Goal: Task Accomplishment & Management: Use online tool/utility

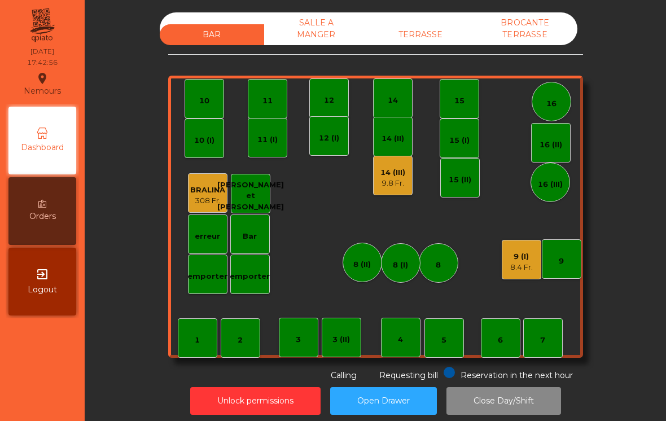
click at [513, 276] on div "9 (I) 8.4 Fr." at bounding box center [521, 259] width 39 height 39
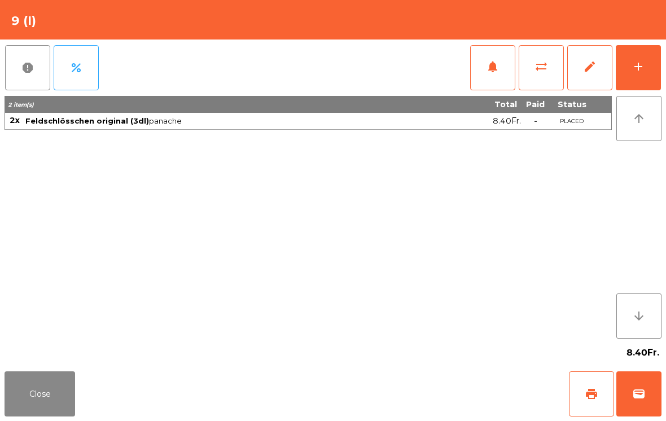
click at [646, 394] on button "wallet" at bounding box center [638, 393] width 45 height 45
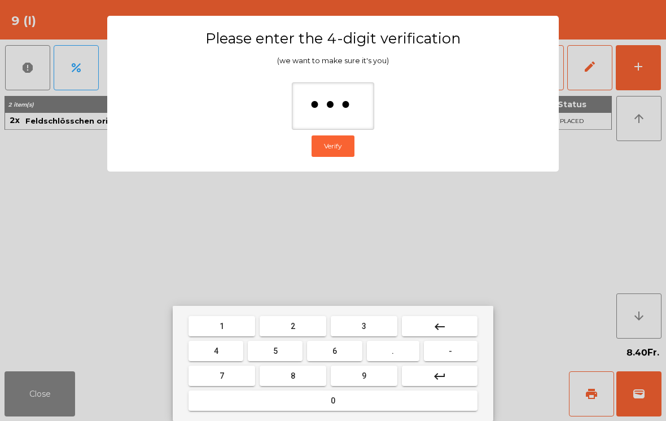
type input "****"
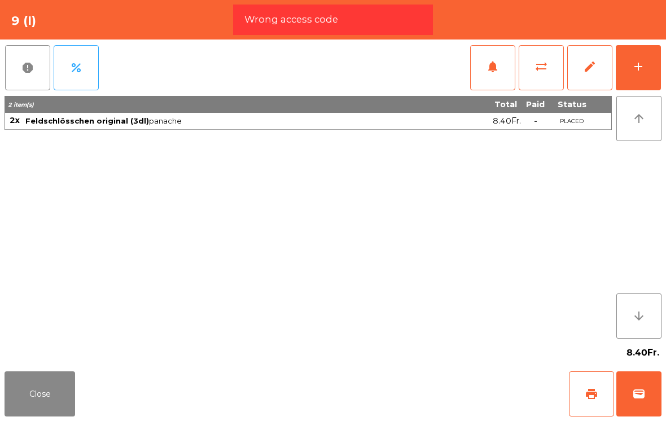
click at [630, 390] on button "wallet" at bounding box center [638, 393] width 45 height 45
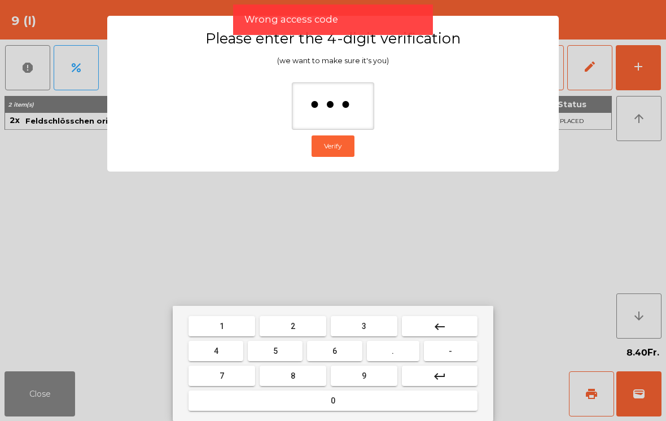
type input "****"
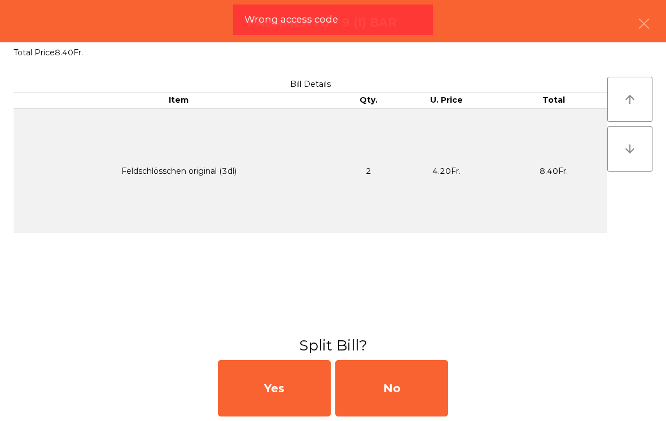
click at [394, 377] on div "No" at bounding box center [391, 388] width 113 height 56
click at [401, 381] on div "MB" at bounding box center [391, 388] width 113 height 56
click at [400, 387] on div "No" at bounding box center [391, 388] width 113 height 56
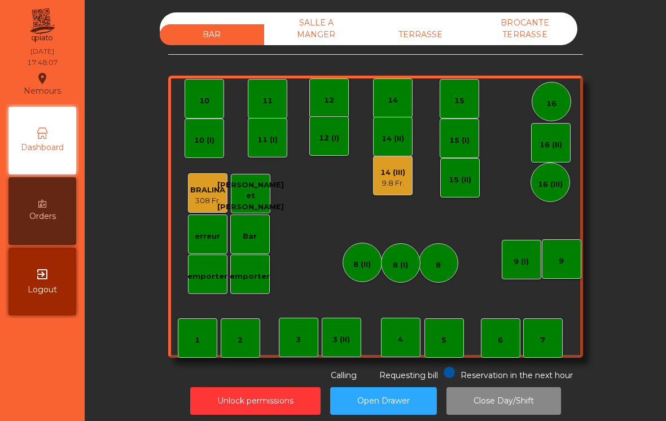
click at [502, 333] on div "6" at bounding box center [500, 338] width 5 height 16
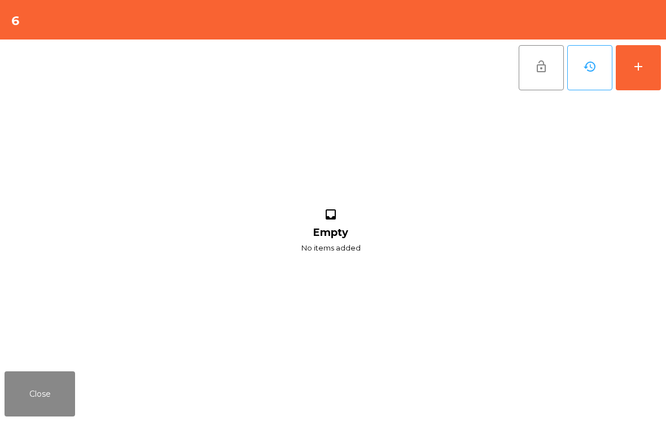
click at [648, 80] on button "add" at bounding box center [638, 67] width 45 height 45
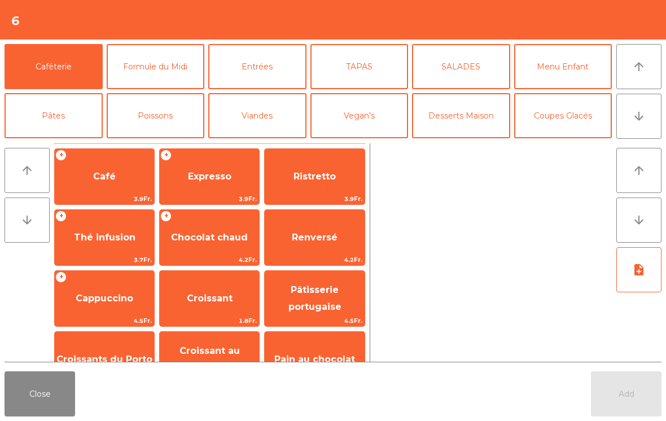
click at [642, 117] on icon "arrow_downward" at bounding box center [639, 116] width 14 height 14
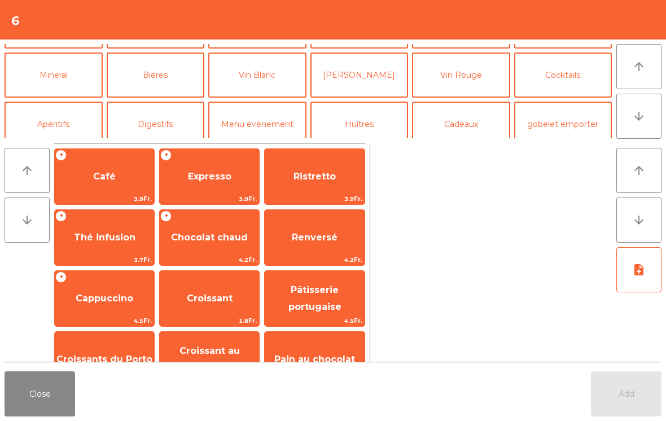
scroll to position [98, 0]
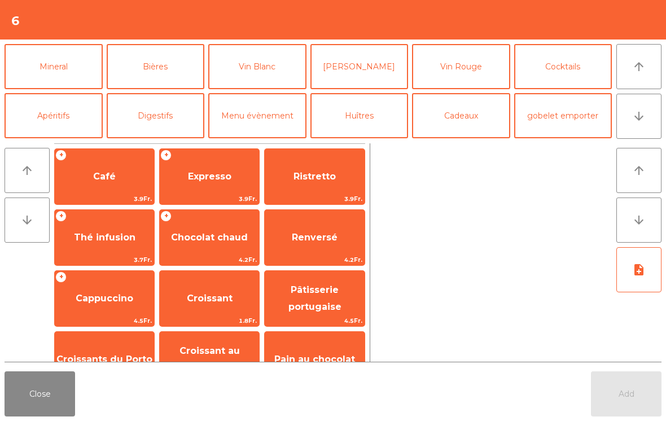
click at [583, 72] on button "Cocktails" at bounding box center [563, 66] width 98 height 45
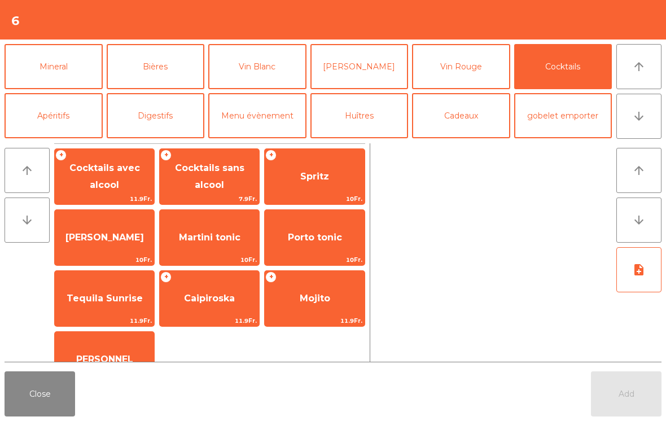
click at [96, 173] on span "Cocktails avec alcool" at bounding box center [104, 177] width 71 height 28
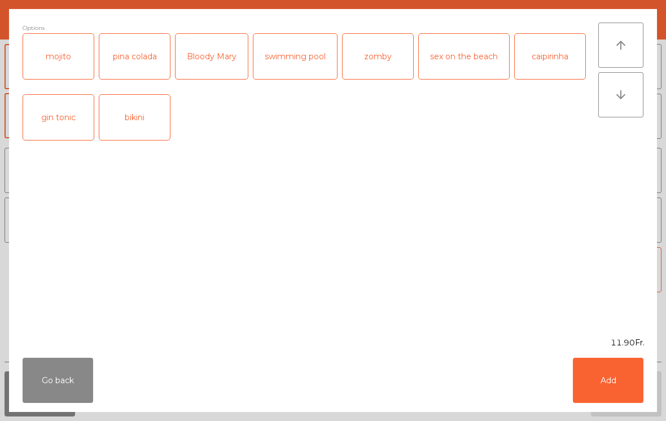
click at [58, 57] on div "mojito" at bounding box center [58, 56] width 71 height 45
click at [621, 368] on button "Add" at bounding box center [608, 380] width 71 height 45
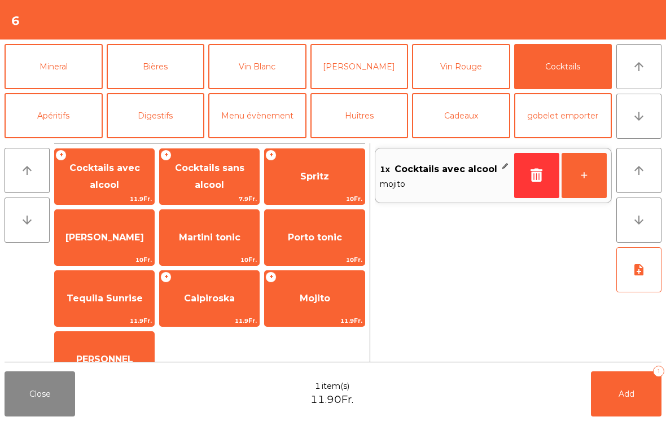
click at [190, 182] on span "Cocktails sans alcool" at bounding box center [209, 177] width 69 height 28
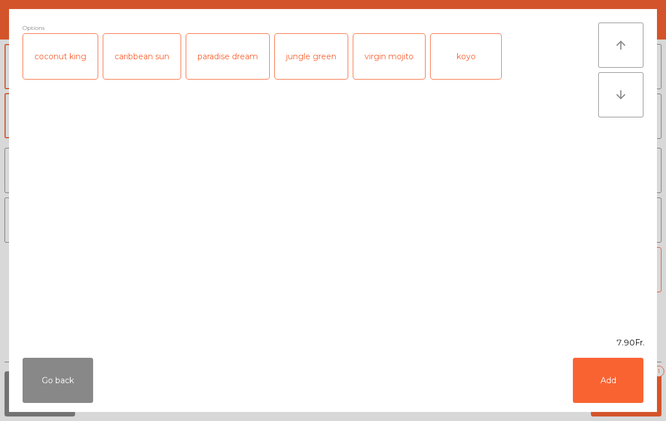
click at [69, 390] on button "Go back" at bounding box center [58, 380] width 71 height 45
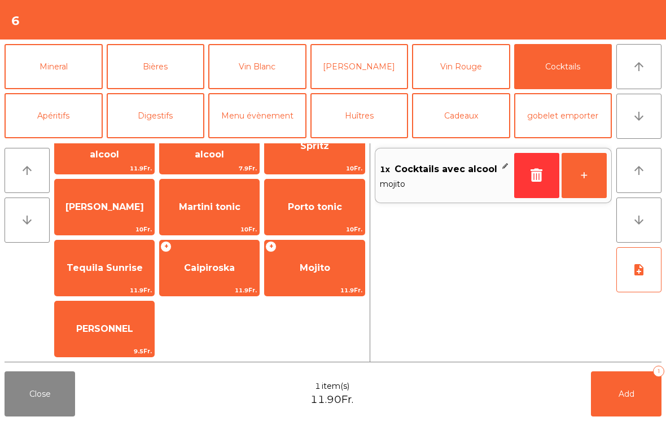
scroll to position [30, 0]
click at [93, 156] on span "Cocktails avec alcool" at bounding box center [104, 146] width 99 height 48
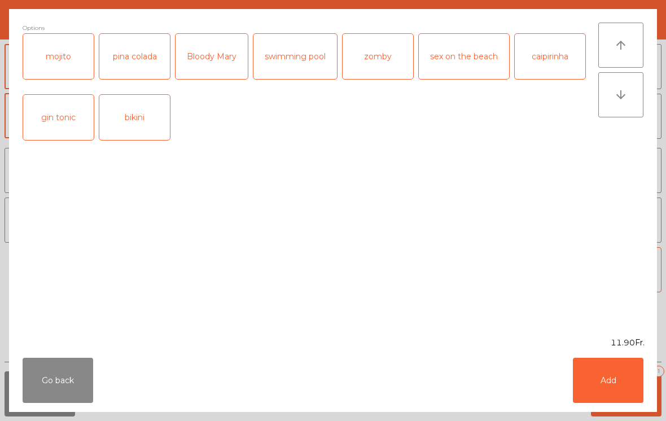
click at [146, 63] on div "pina colada" at bounding box center [134, 56] width 71 height 45
click at [606, 377] on button "Add" at bounding box center [608, 380] width 71 height 45
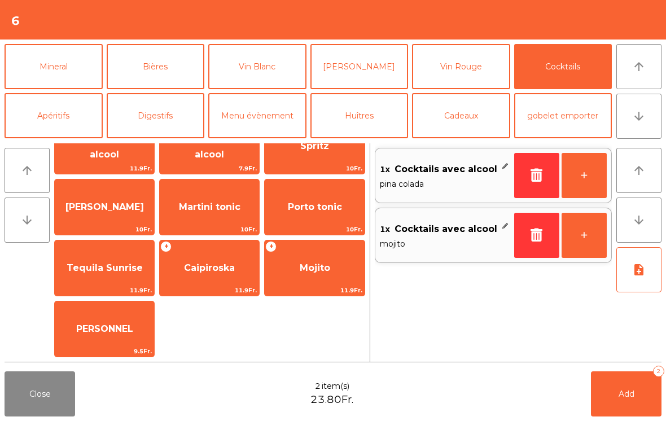
click at [622, 398] on span "Add" at bounding box center [626, 394] width 16 height 10
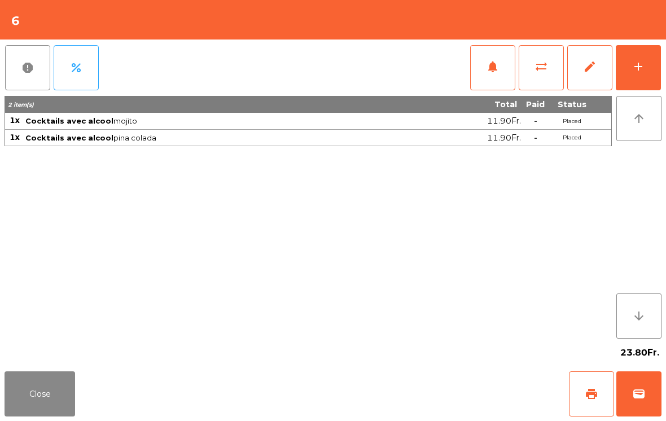
click at [39, 374] on button "Close" at bounding box center [40, 393] width 71 height 45
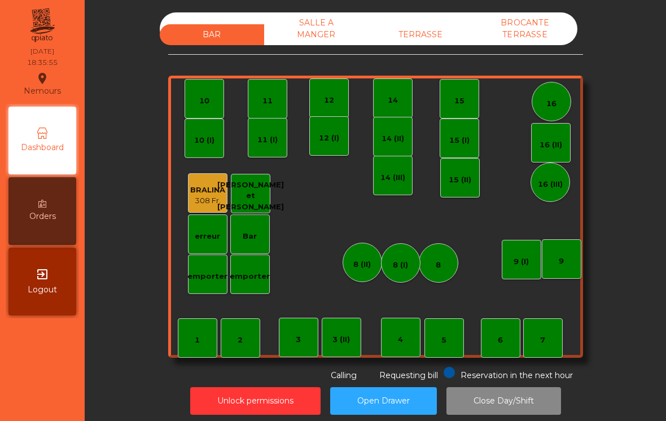
click at [420, 51] on div "BAR SALLE A MANGER TERRASSE BROCANTE TERRASSE 1 2 3 4 5 6 7 8 9 10 11 12 14 15 …" at bounding box center [375, 196] width 415 height 369
